Goal: Task Accomplishment & Management: Use online tool/utility

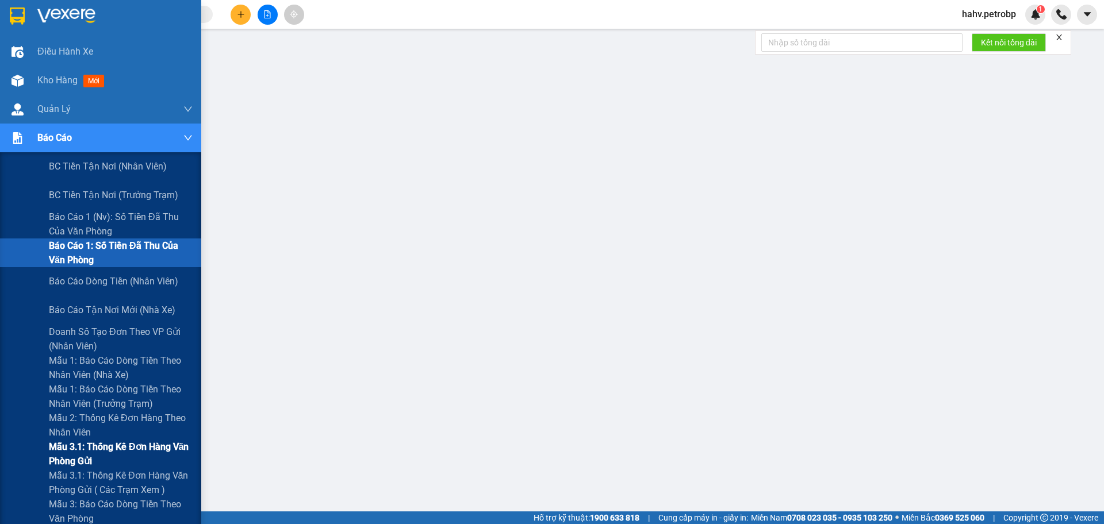
click at [24, 454] on div "Mẫu 3.1: Thống kê đơn hàng văn phòng gửi" at bounding box center [100, 454] width 201 height 29
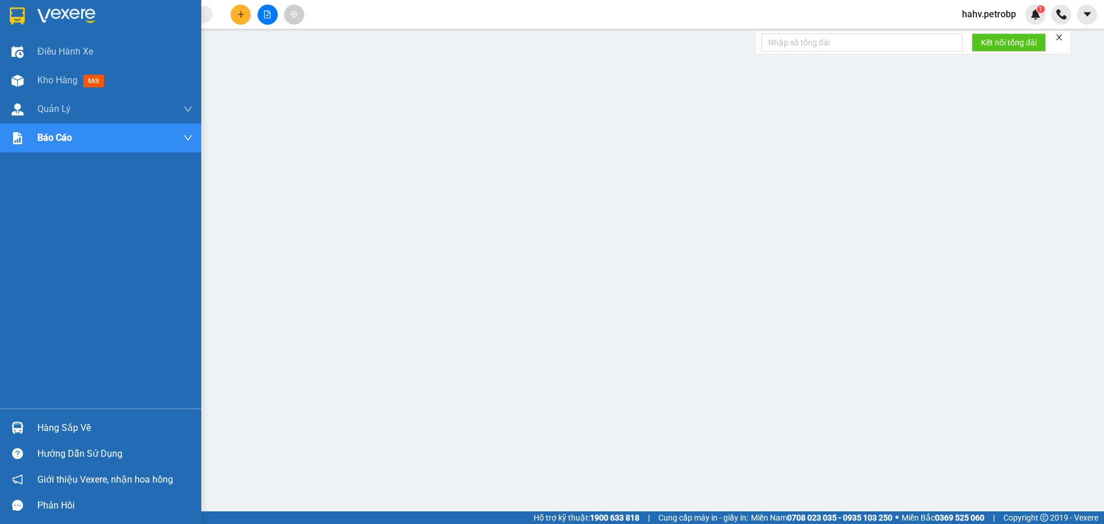
click at [49, 422] on div "Hàng sắp về" at bounding box center [114, 428] width 155 height 17
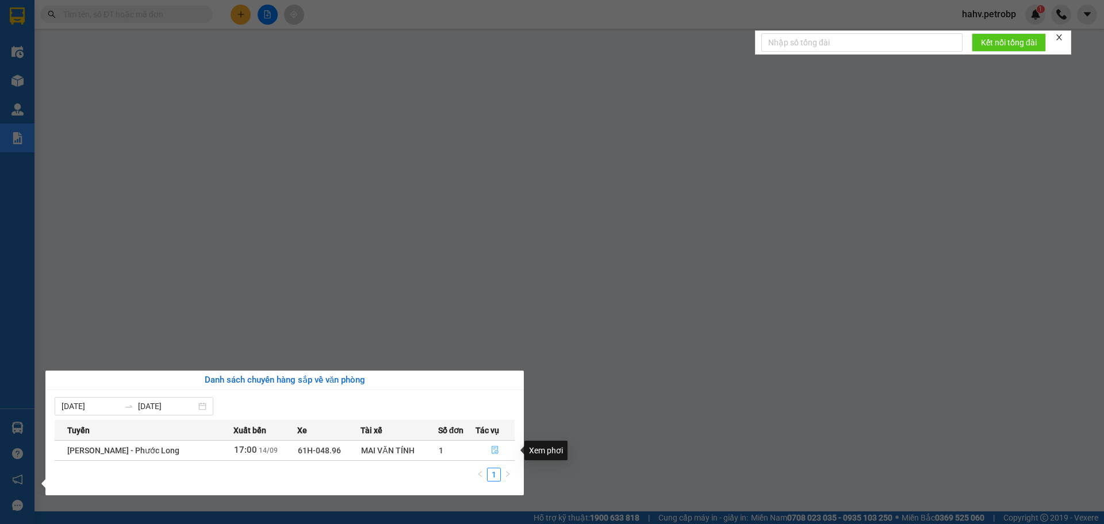
click at [492, 447] on icon "file-done" at bounding box center [495, 450] width 8 height 8
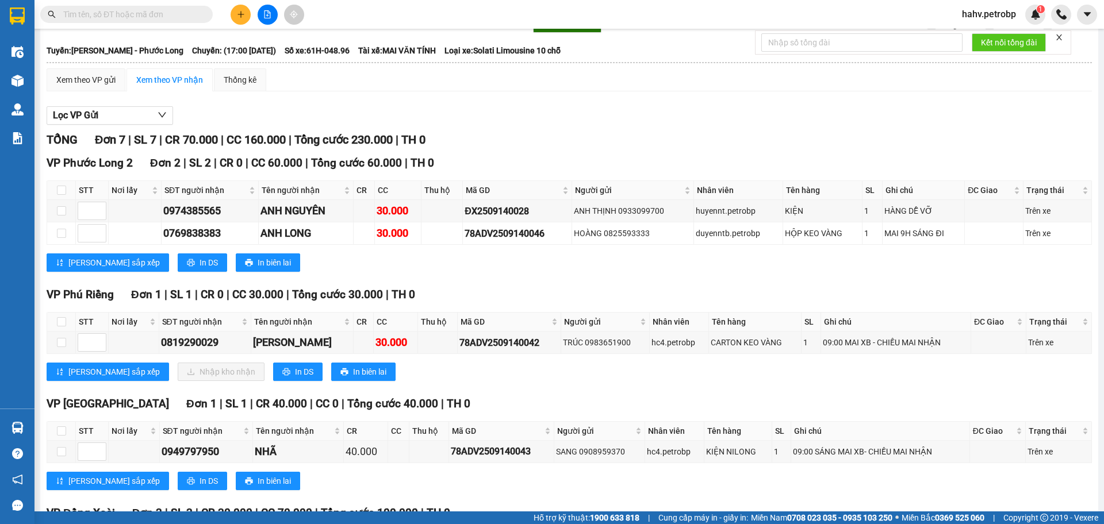
scroll to position [58, 0]
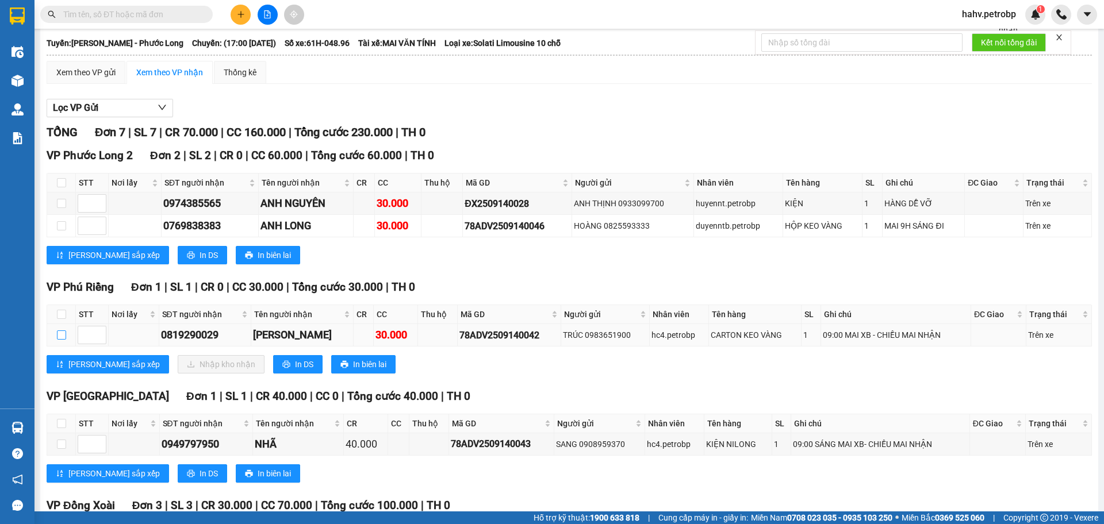
click at [63, 338] on input "checkbox" at bounding box center [61, 335] width 9 height 9
checkbox input "true"
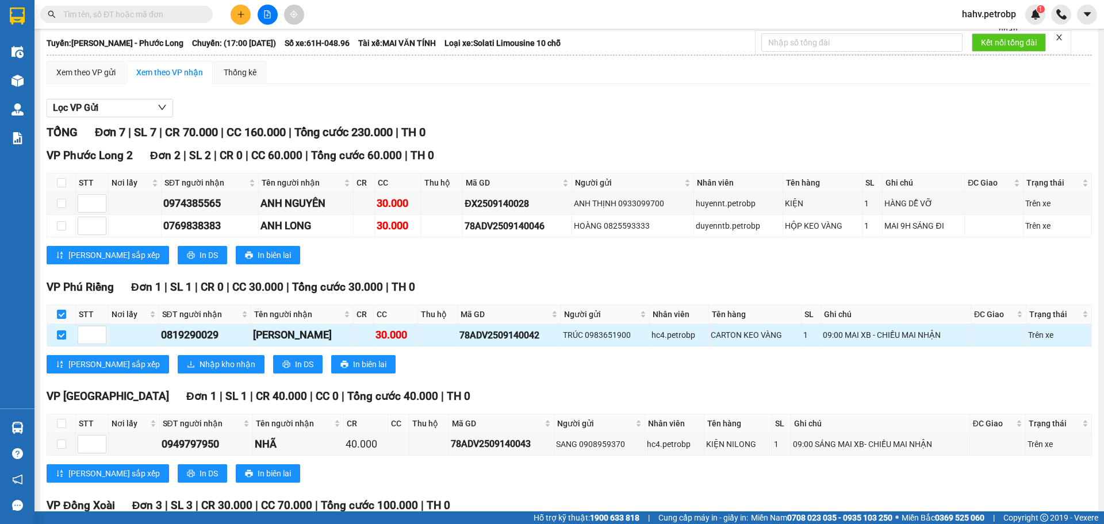
click at [175, 335] on div "0819290029" at bounding box center [205, 335] width 89 height 16
copy div "0819290029"
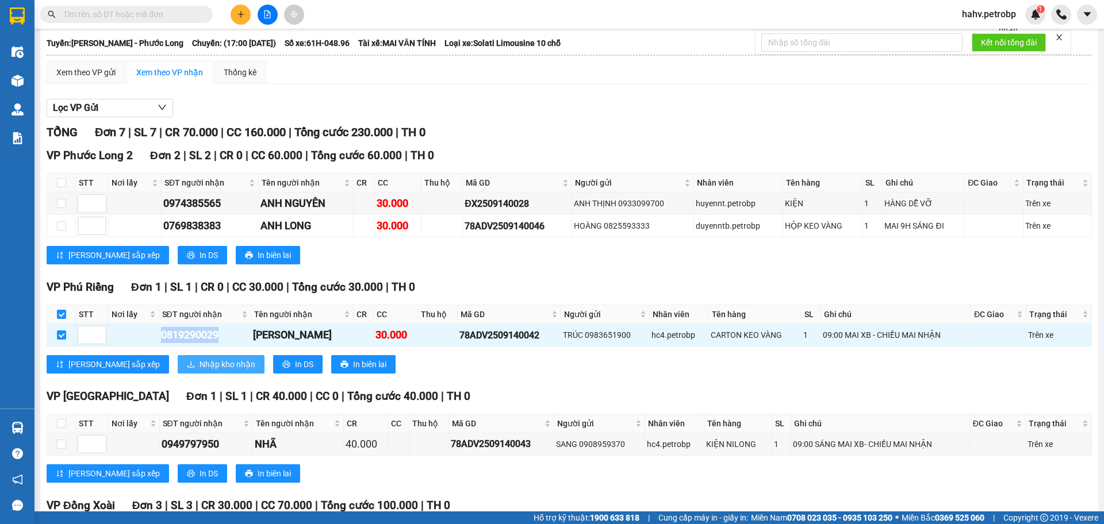
click at [200, 363] on span "Nhập kho nhận" at bounding box center [228, 364] width 56 height 13
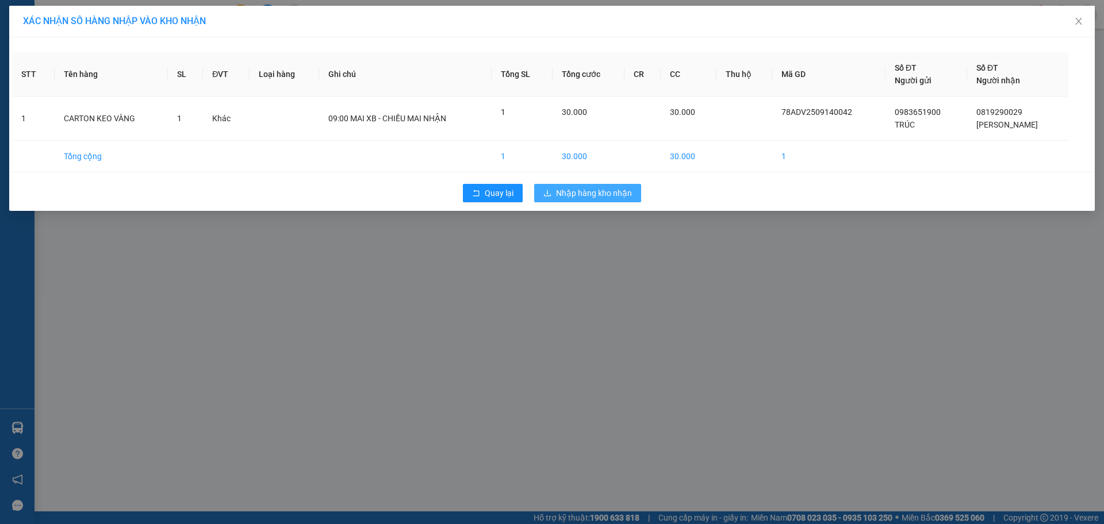
click at [580, 196] on span "Nhập hàng kho nhận" at bounding box center [594, 193] width 76 height 13
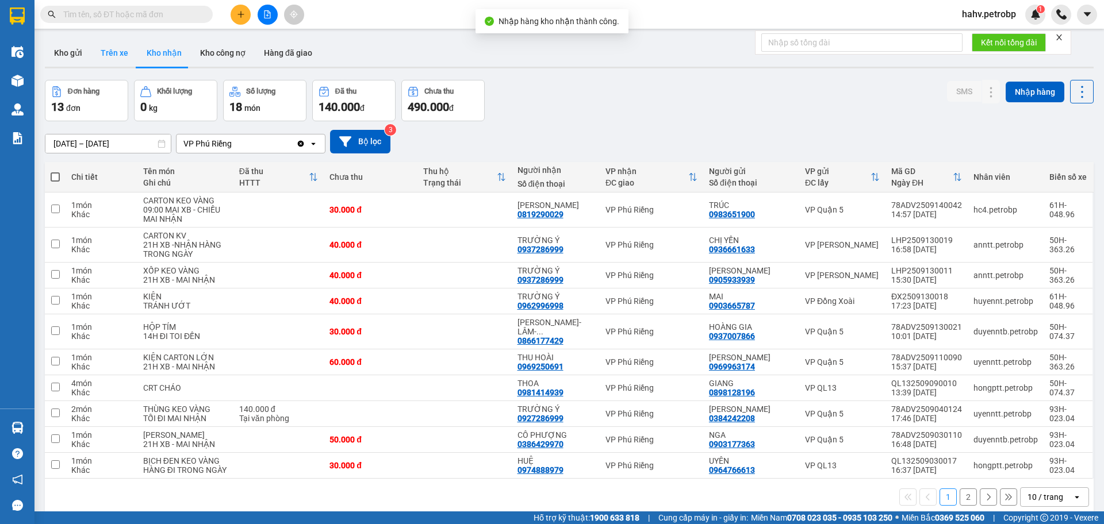
click at [106, 53] on button "Trên xe" at bounding box center [114, 53] width 46 height 28
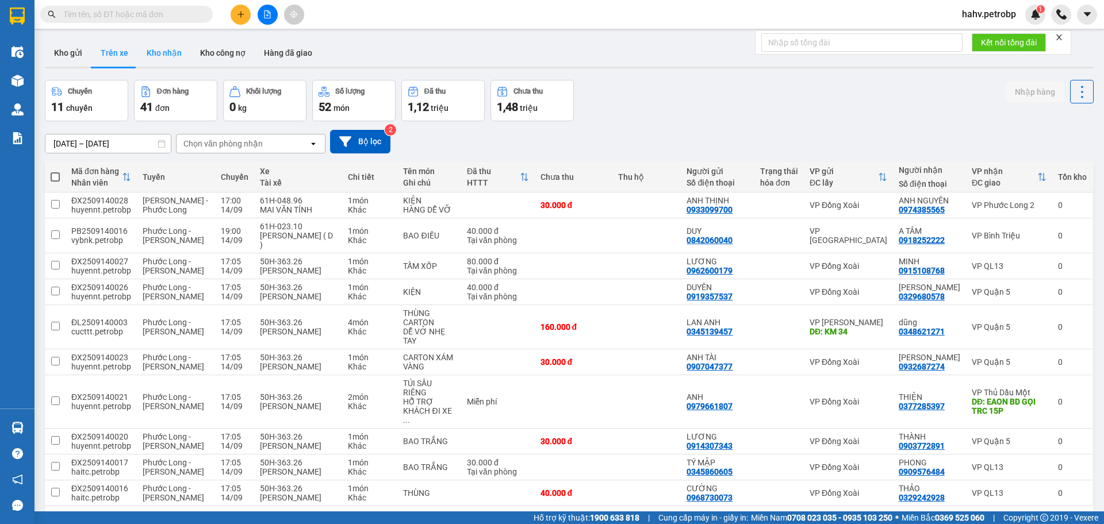
click at [155, 52] on button "Kho nhận" at bounding box center [163, 53] width 53 height 28
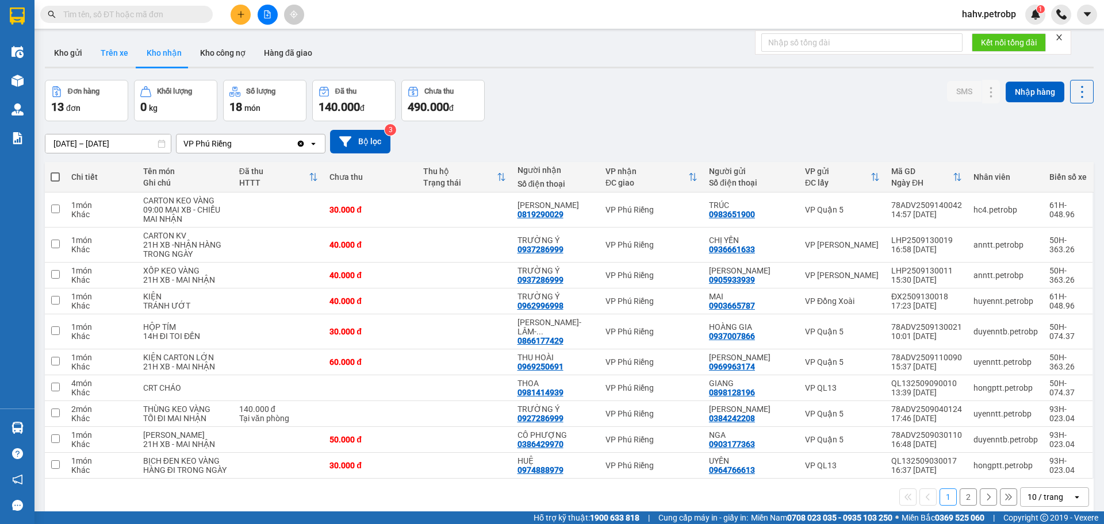
click at [106, 56] on button "Trên xe" at bounding box center [114, 53] width 46 height 28
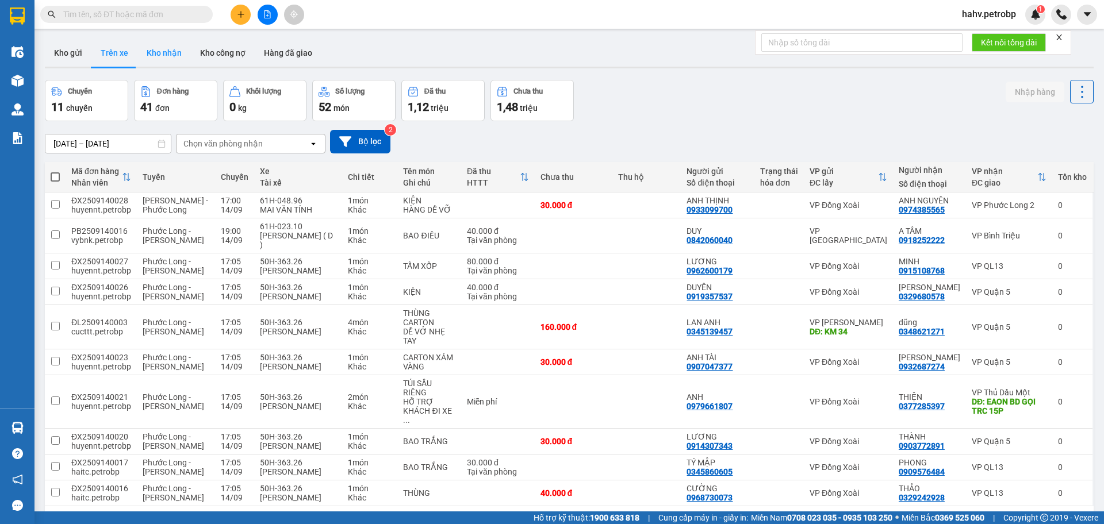
click at [151, 55] on button "Kho nhận" at bounding box center [163, 53] width 53 height 28
type input "[DATE] – [DATE]"
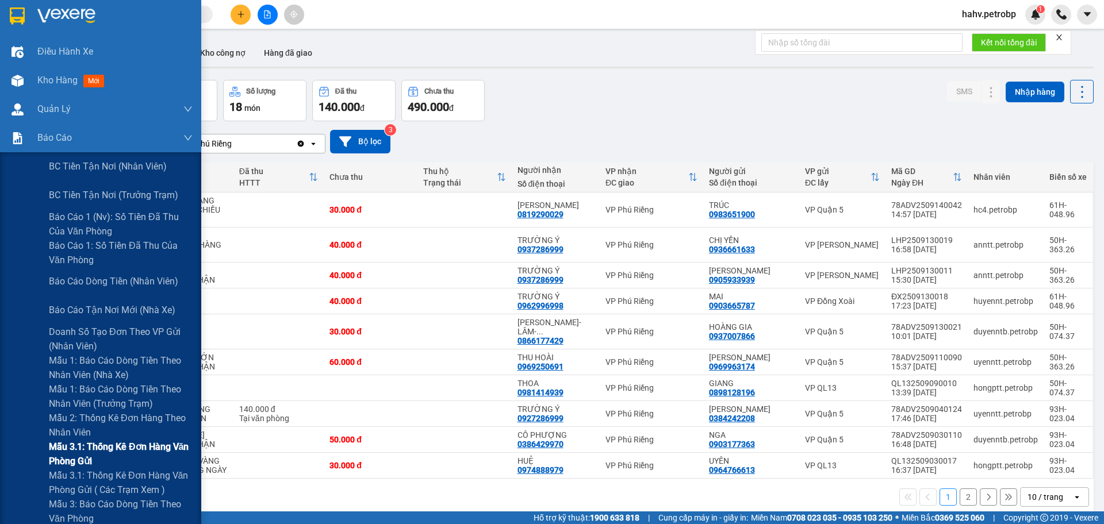
click at [13, 445] on div "Mẫu 3.1: Thống kê đơn hàng văn phòng gửi" at bounding box center [100, 454] width 201 height 29
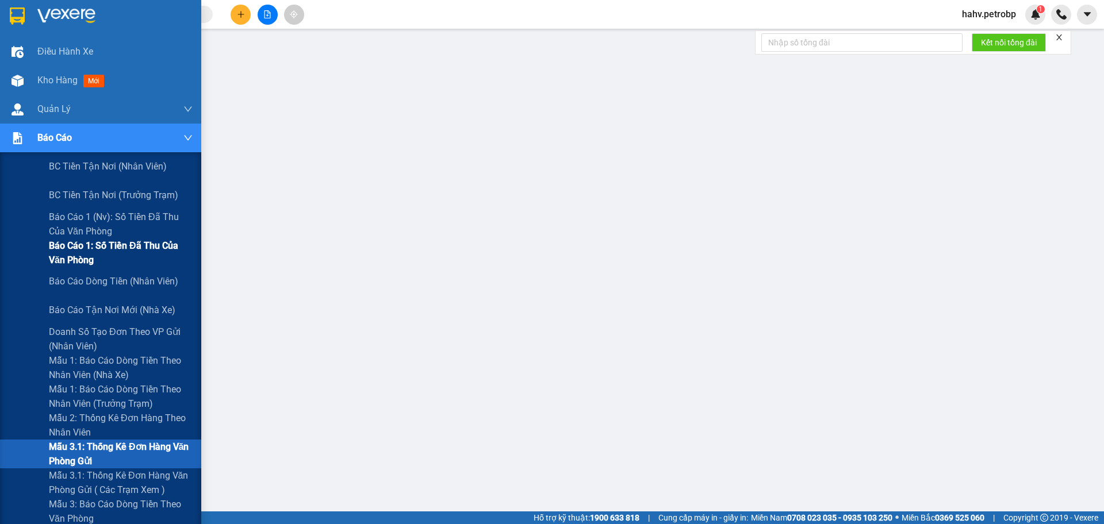
click at [33, 265] on div "Báo cáo 1: Số tiền đã thu của văn phòng" at bounding box center [100, 253] width 201 height 29
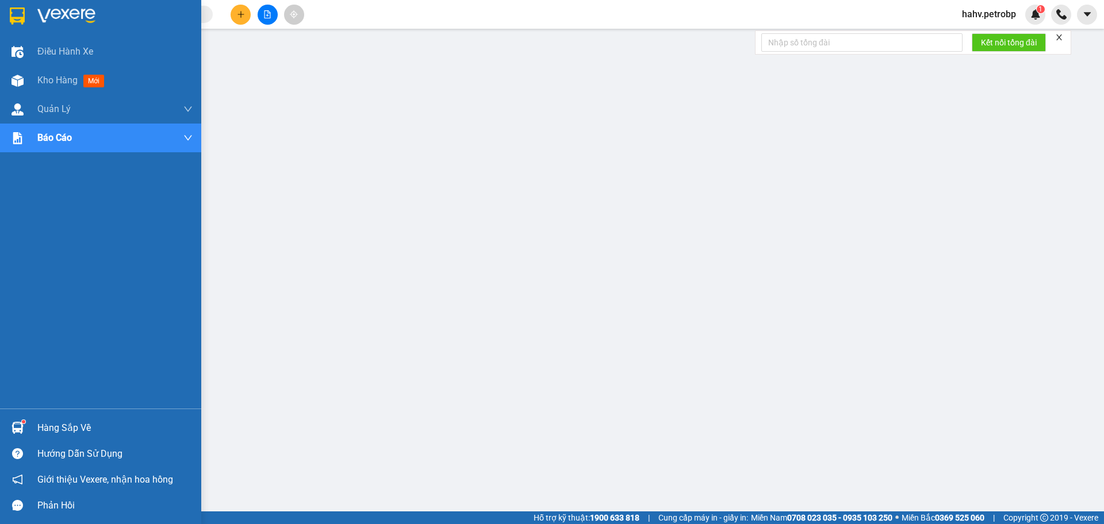
click at [6, 415] on div "Hàng sắp về Hướng dẫn sử dụng Giới thiệu Vexere, nhận hoa hồng Phản hồi" at bounding box center [100, 464] width 201 height 110
click at [17, 422] on div at bounding box center [17, 428] width 20 height 20
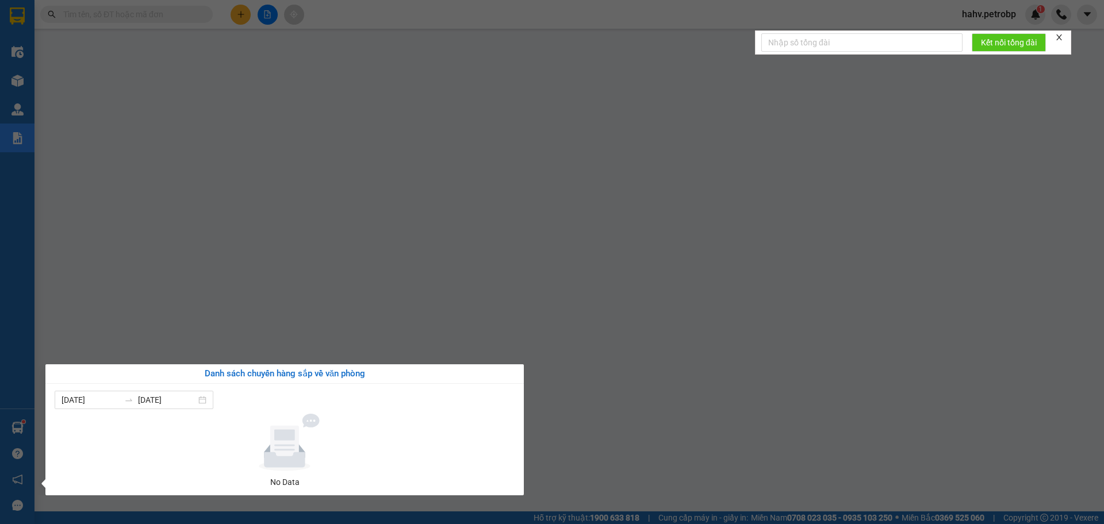
click at [0, 280] on div "Điều hành xe Kho hàng mới Quản [PERSON_NAME] lý chuyến Quản lý giao nhận mới Qu…" at bounding box center [17, 262] width 35 height 524
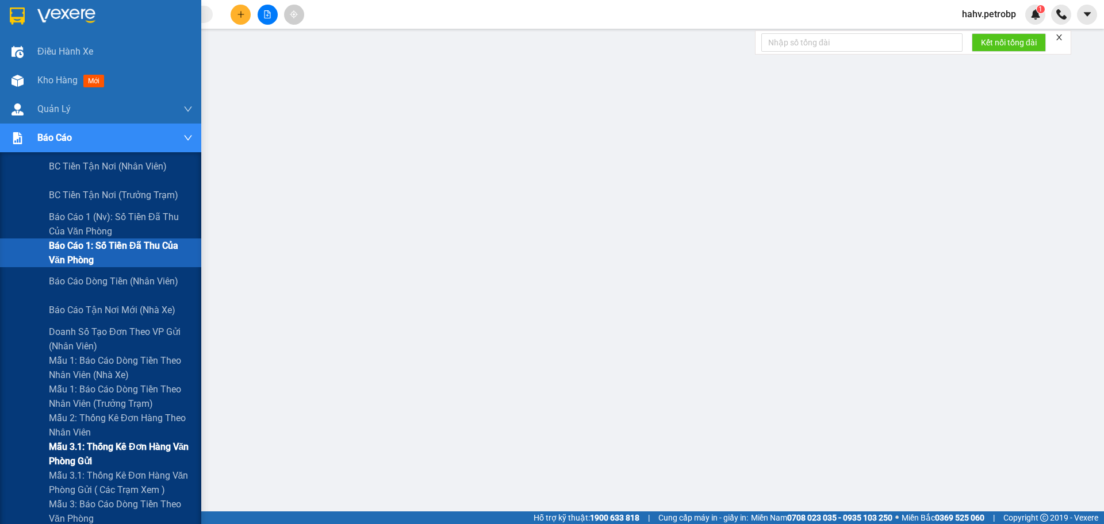
click at [20, 454] on div "Mẫu 3.1: Thống kê đơn hàng văn phòng gửi" at bounding box center [100, 454] width 201 height 29
